Goal: Information Seeking & Learning: Get advice/opinions

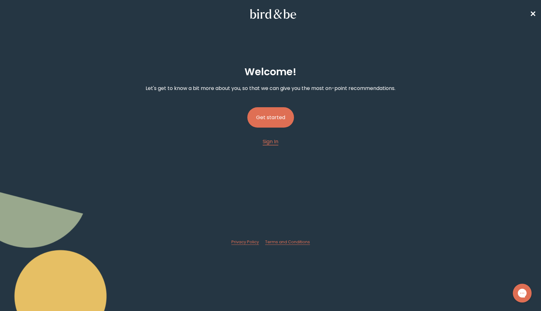
click at [269, 115] on button "Get started" at bounding box center [271, 117] width 47 height 20
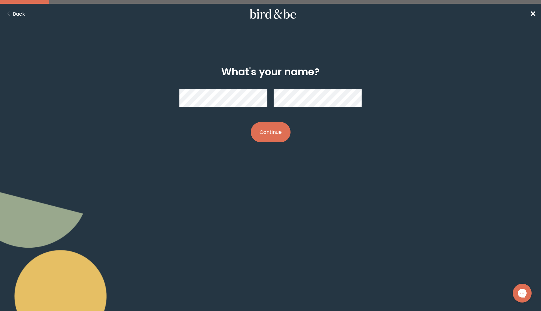
click at [280, 128] on button "Continue" at bounding box center [271, 132] width 40 height 20
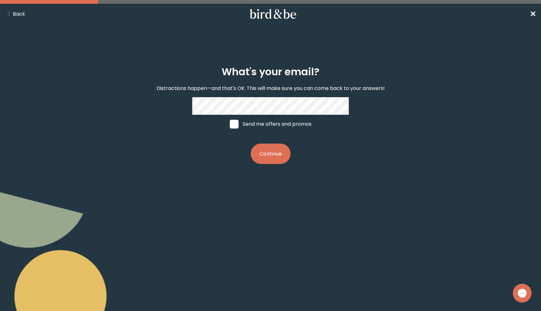
click at [234, 125] on span at bounding box center [234, 124] width 9 height 9
click at [230, 124] on input "Send me offers and promos" at bounding box center [230, 124] width 0 height 0
checkbox input "true"
click at [267, 154] on button "Continue" at bounding box center [271, 154] width 40 height 20
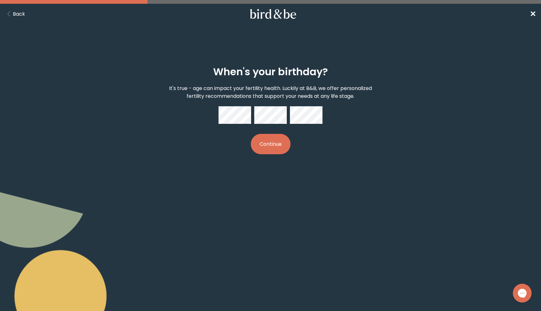
click at [272, 144] on button "Continue" at bounding box center [271, 144] width 40 height 20
click at [267, 146] on button "Continue" at bounding box center [271, 144] width 40 height 20
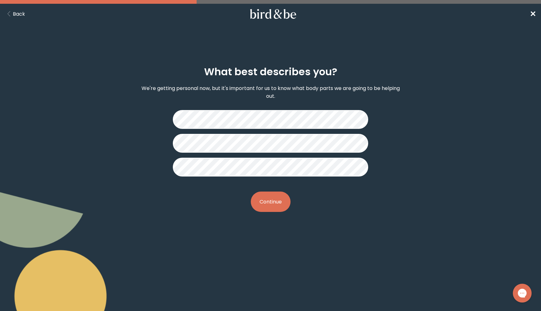
click at [275, 204] on button "Continue" at bounding box center [271, 201] width 40 height 20
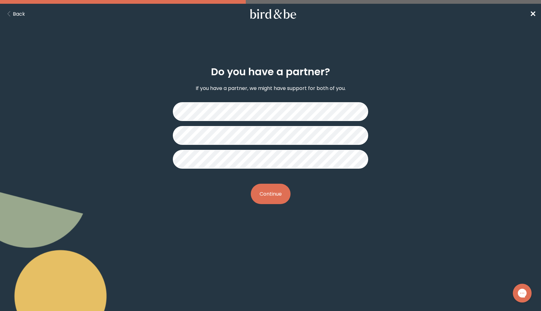
click at [264, 196] on button "Continue" at bounding box center [271, 194] width 40 height 20
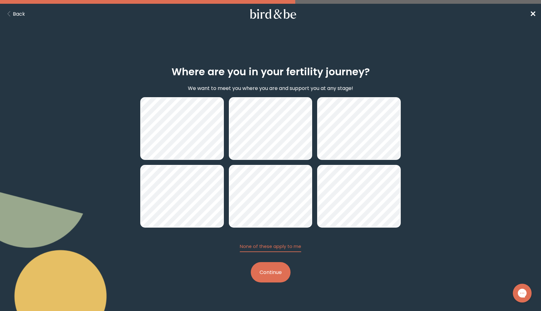
click at [277, 270] on button "Continue" at bounding box center [271, 272] width 40 height 20
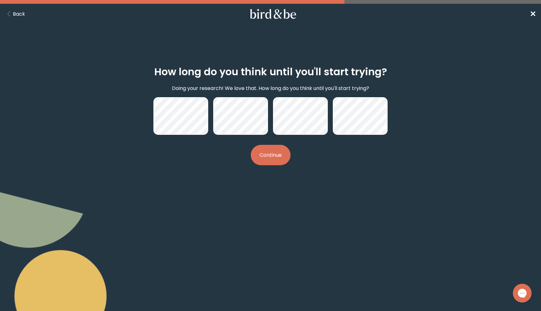
click at [271, 159] on button "Continue" at bounding box center [271, 155] width 40 height 20
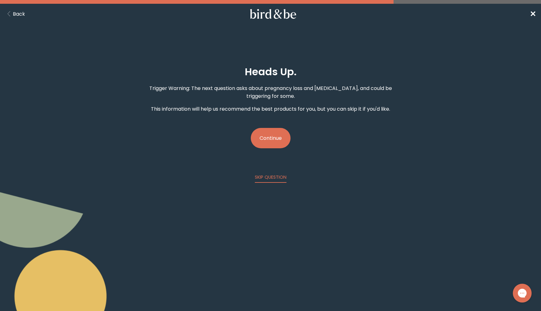
click at [267, 134] on button "Continue" at bounding box center [271, 138] width 40 height 20
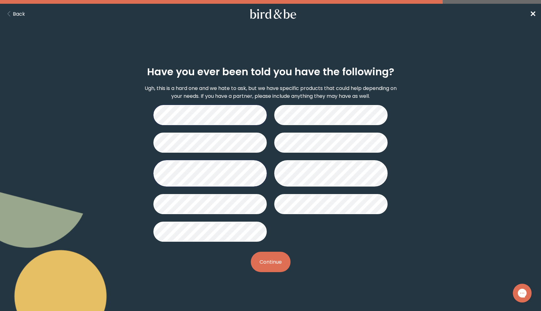
click at [267, 261] on button "Continue" at bounding box center [271, 262] width 40 height 20
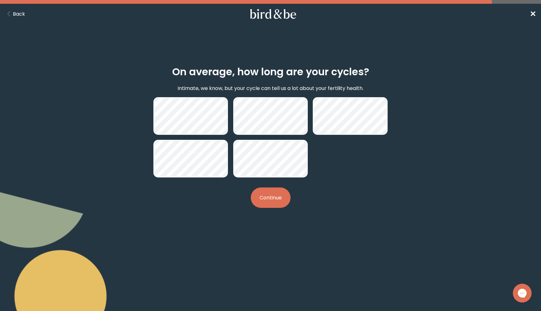
click at [271, 195] on button "Continue" at bounding box center [271, 197] width 40 height 20
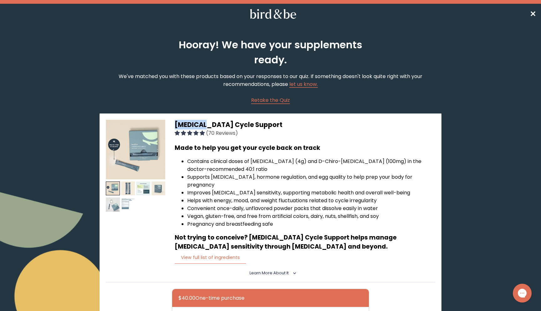
drag, startPoint x: 175, startPoint y: 123, endPoint x: 200, endPoint y: 124, distance: 25.4
click at [200, 124] on div "[MEDICAL_DATA] Cycle Support (70 Reviews) Made to help you get your cycle back …" at bounding box center [271, 237] width 342 height 248
copy span "[MEDICAL_DATA]"
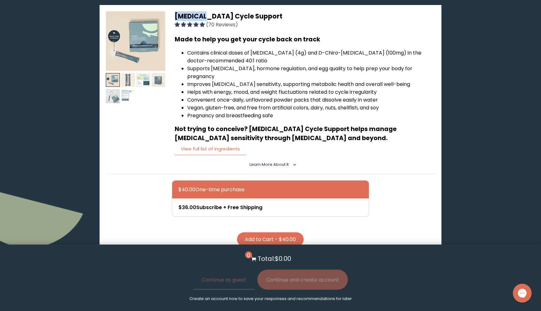
scroll to position [110, 0]
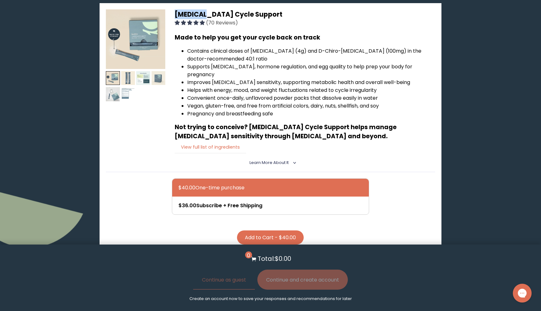
click at [225, 141] on button "View full list of ingredients" at bounding box center [210, 147] width 71 height 13
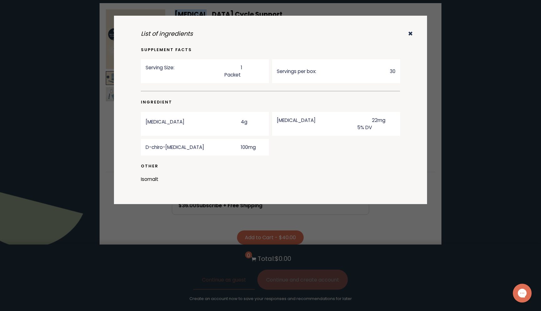
click at [411, 35] on icon "✖" at bounding box center [410, 33] width 5 height 8
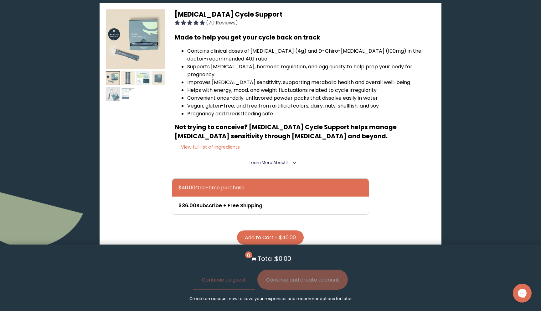
click at [294, 161] on icon "<" at bounding box center [294, 162] width 6 height 3
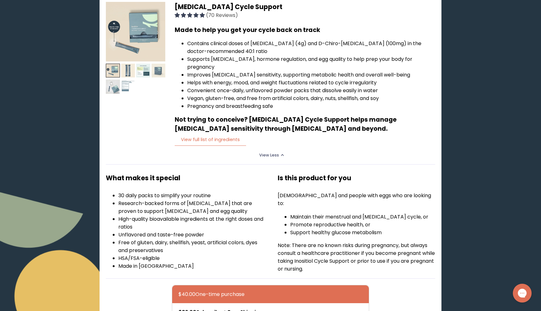
scroll to position [0, 0]
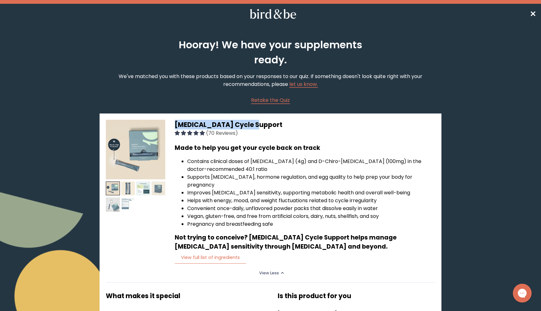
drag, startPoint x: 175, startPoint y: 124, endPoint x: 257, endPoint y: 122, distance: 81.8
click at [257, 122] on h3 "[MEDICAL_DATA] Cycle Support (70 Reviews)" at bounding box center [305, 128] width 260 height 17
copy span "[MEDICAL_DATA] Cycle Support"
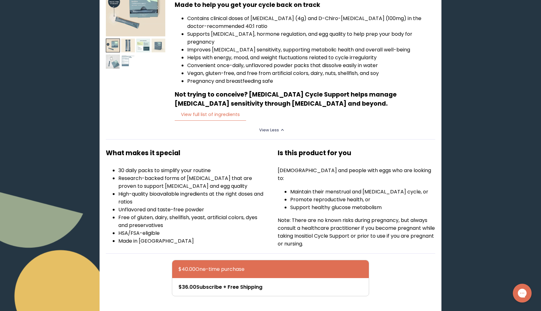
scroll to position [144, 0]
